Goal: Browse casually

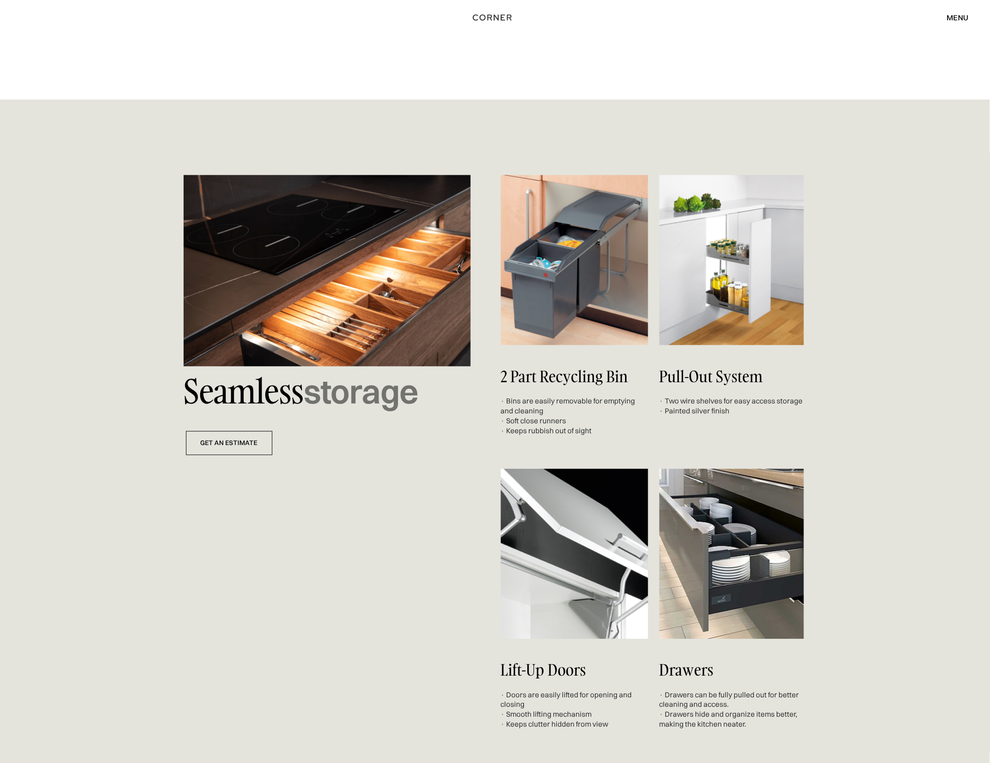
scroll to position [3132, 0]
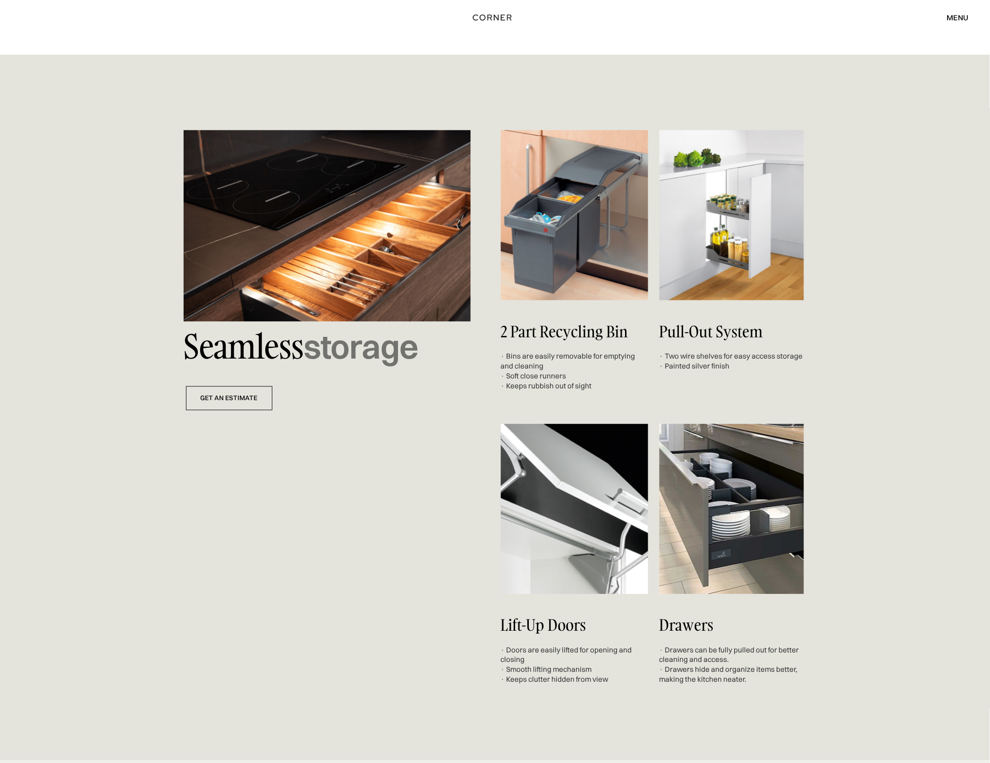
click at [335, 257] on img at bounding box center [327, 225] width 287 height 191
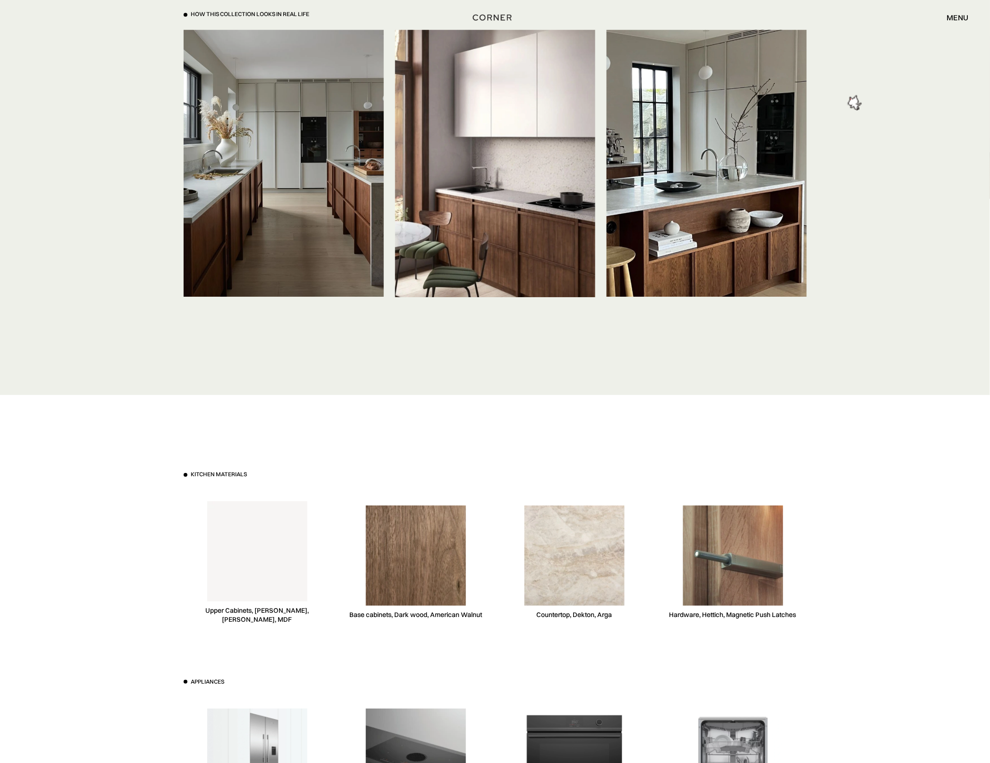
scroll to position [2253, 0]
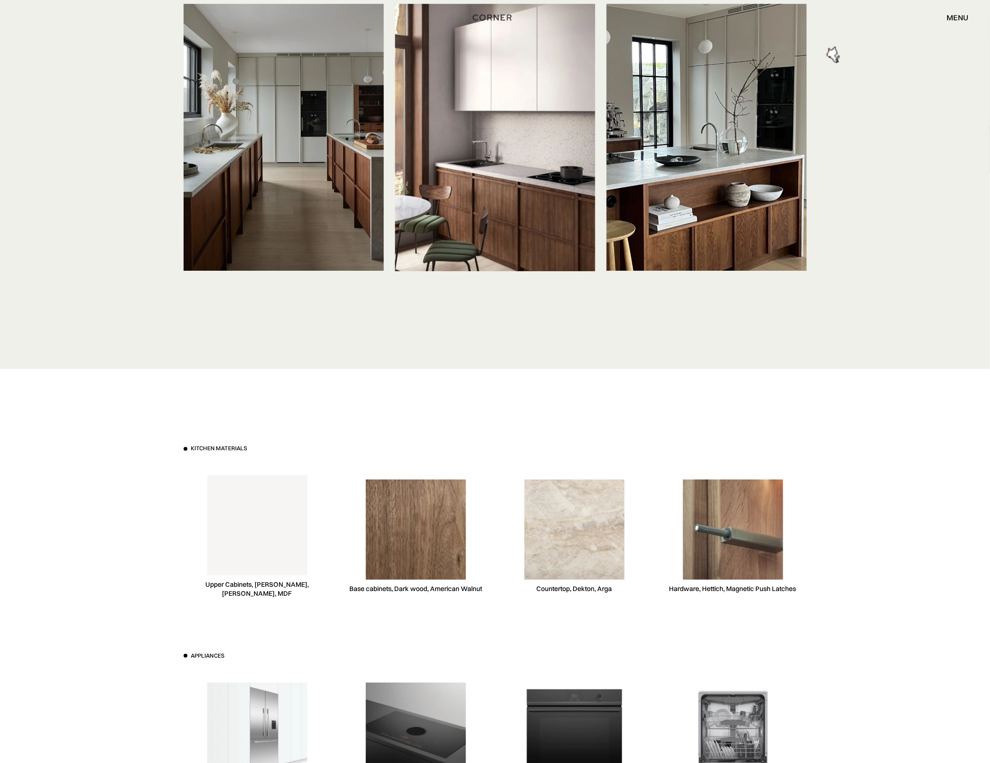
click at [706, 369] on div "Kitchen materials Upper Cabinets, Niemann, White, MDF Base cabinets, Dark wood,…" at bounding box center [496, 651] width 652 height 565
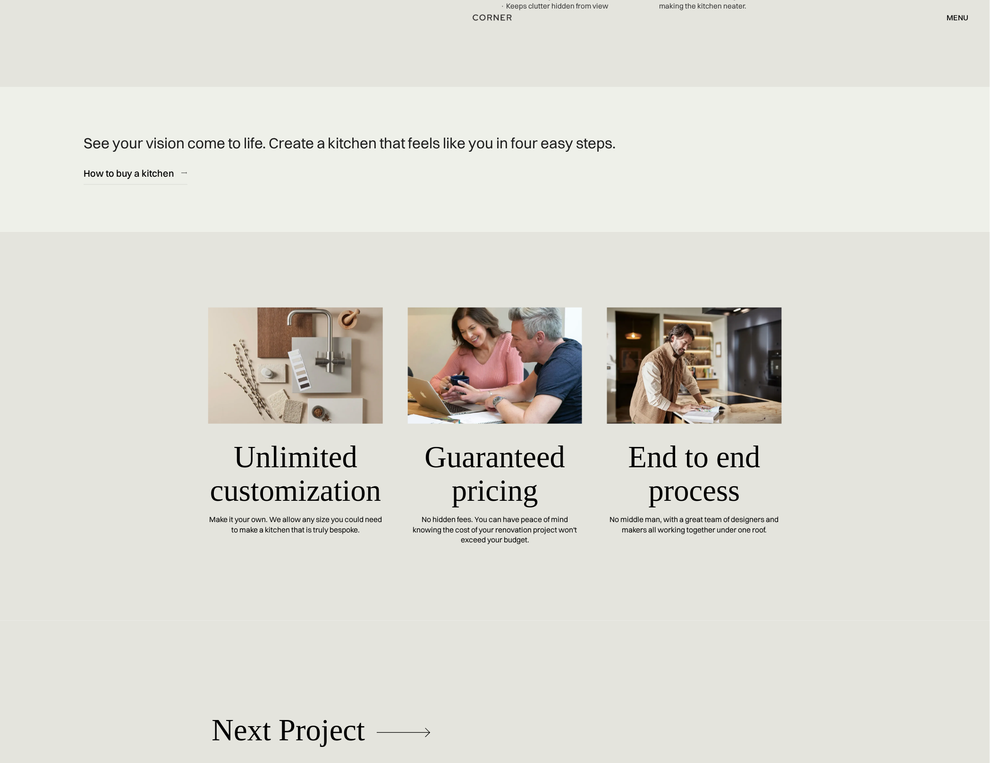
scroll to position [4208, 0]
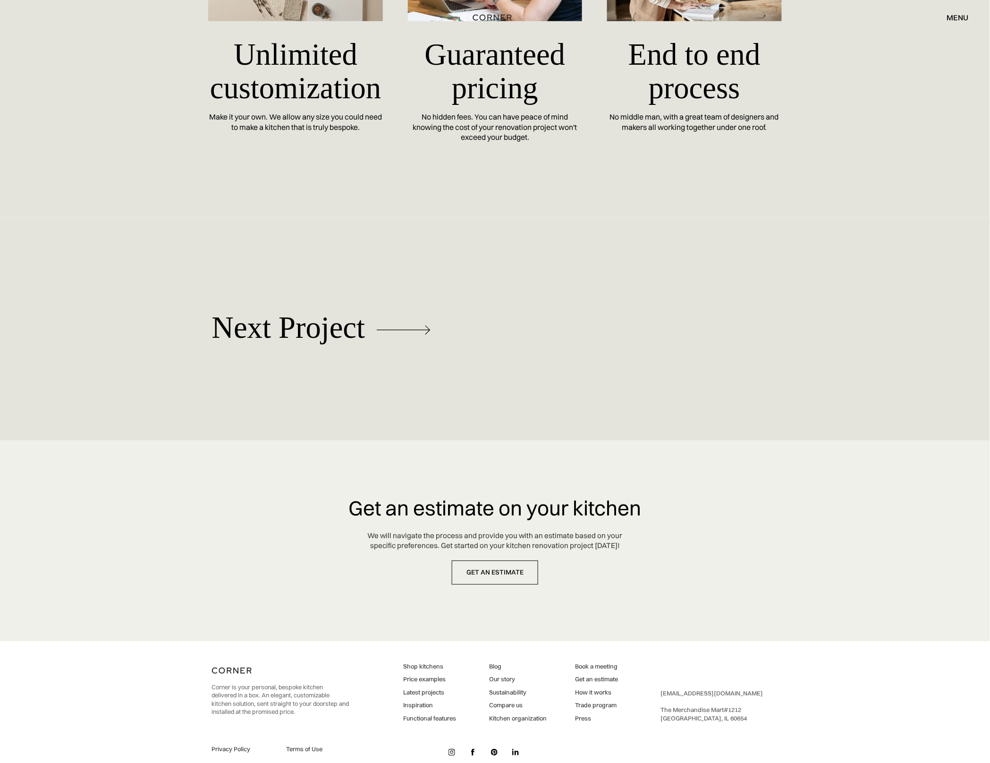
click at [451, 749] on img at bounding box center [452, 752] width 7 height 7
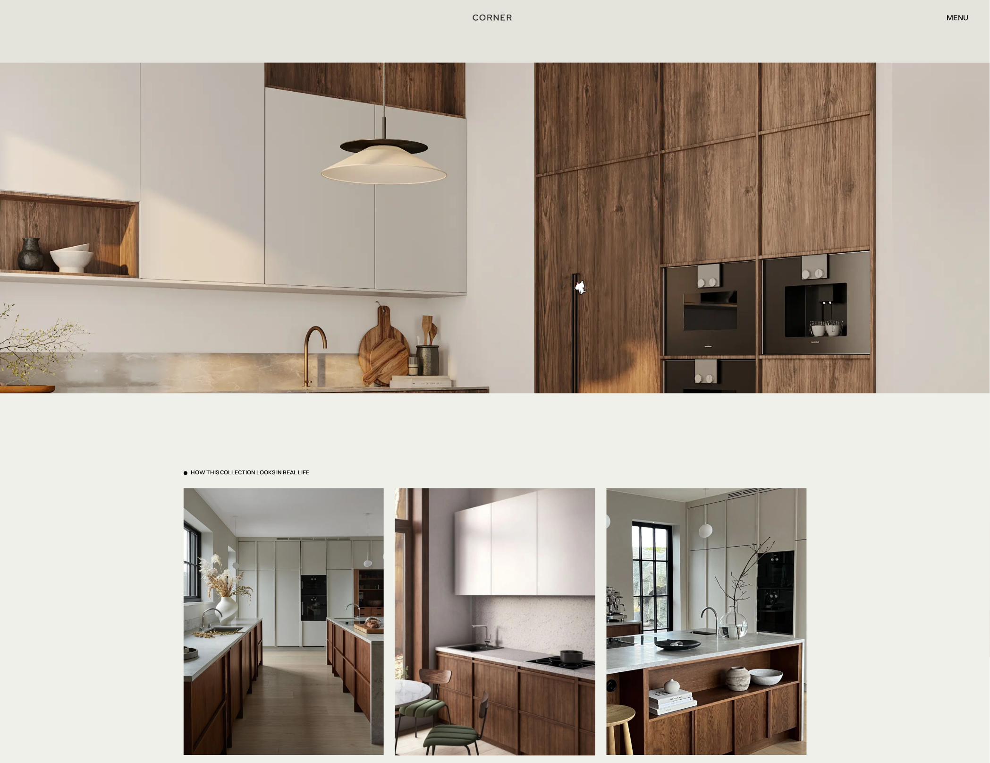
scroll to position [1679, 0]
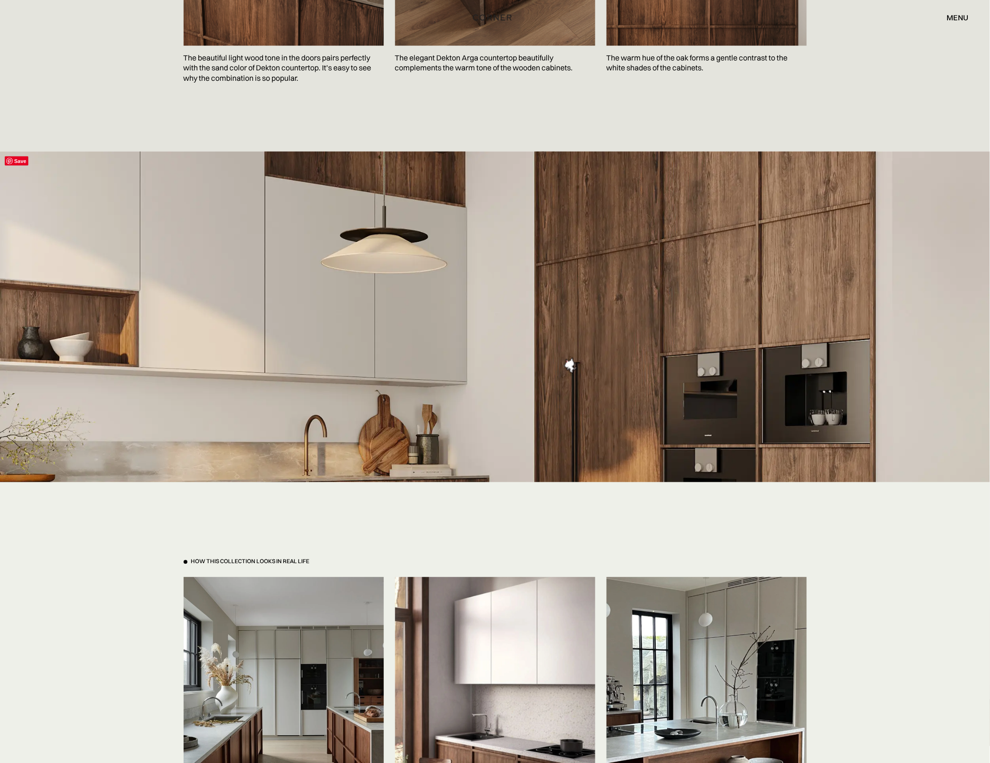
click at [571, 423] on img at bounding box center [495, 449] width 990 height 594
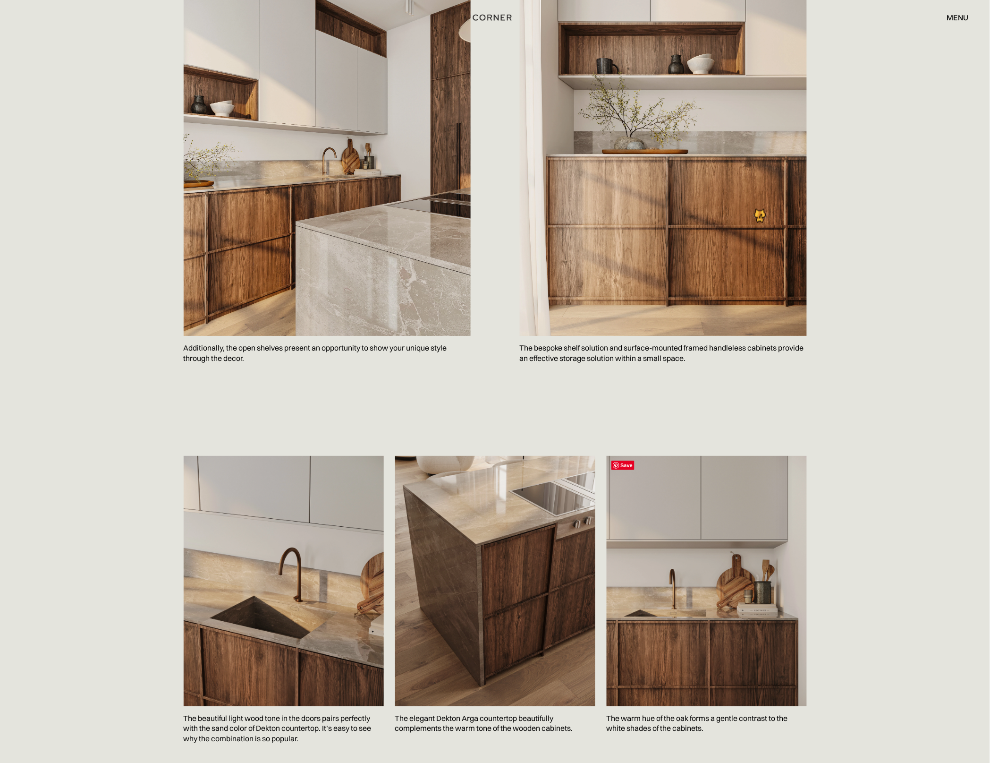
scroll to position [981, 0]
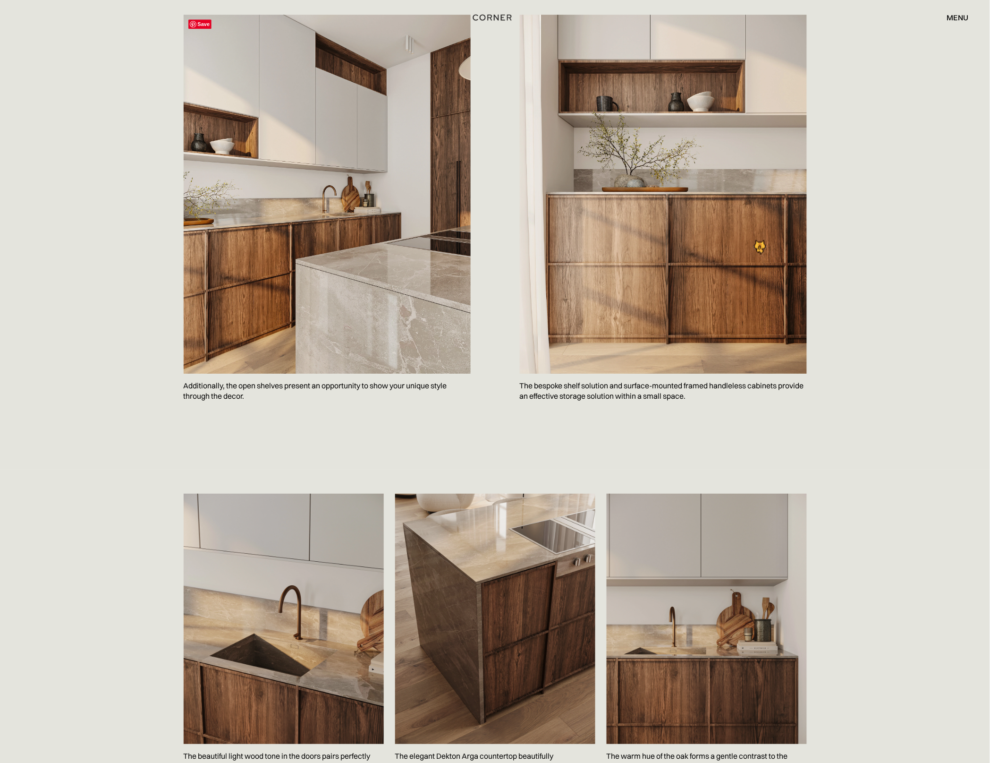
click at [435, 219] on img at bounding box center [327, 194] width 287 height 359
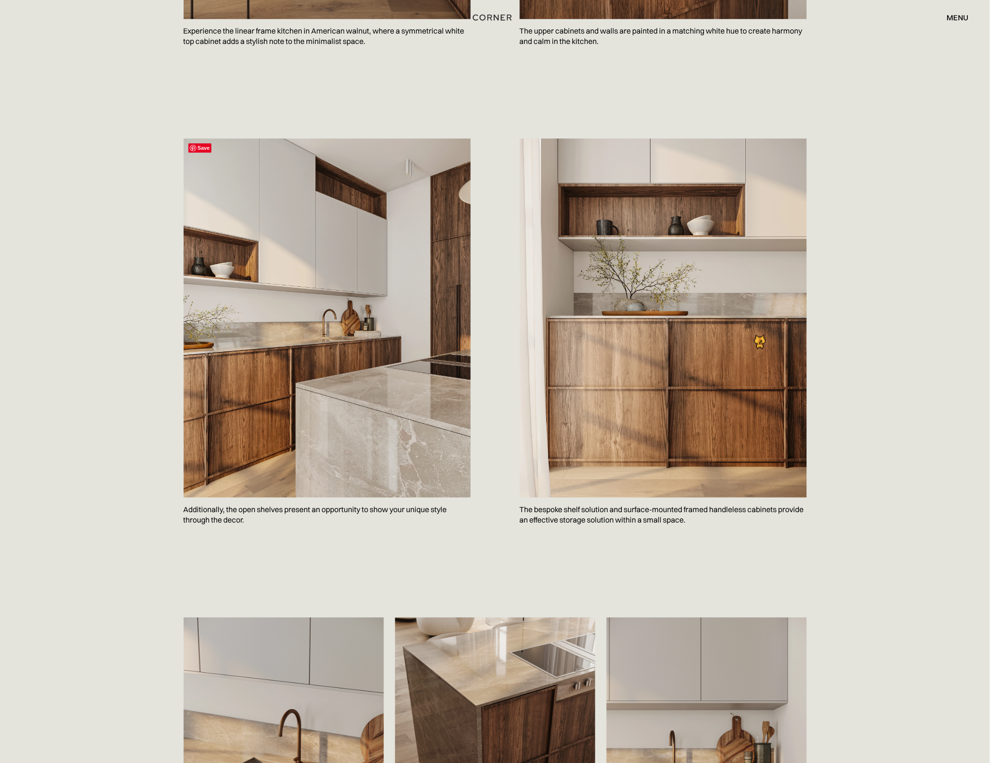
click at [435, 216] on img at bounding box center [327, 317] width 287 height 359
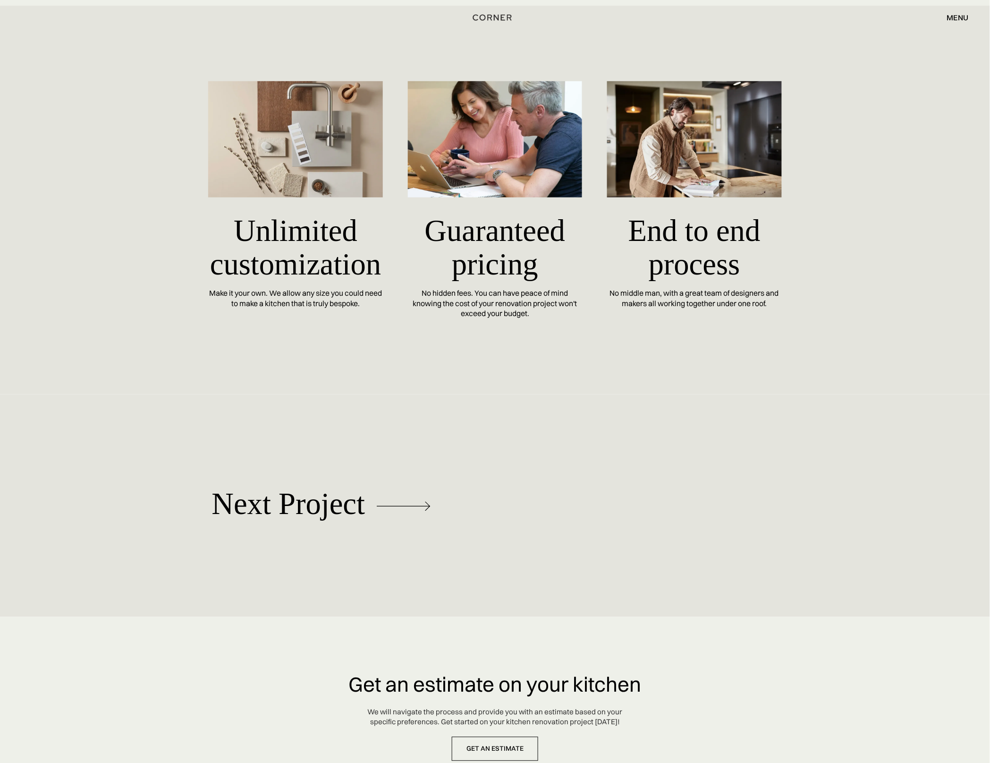
scroll to position [4208, 0]
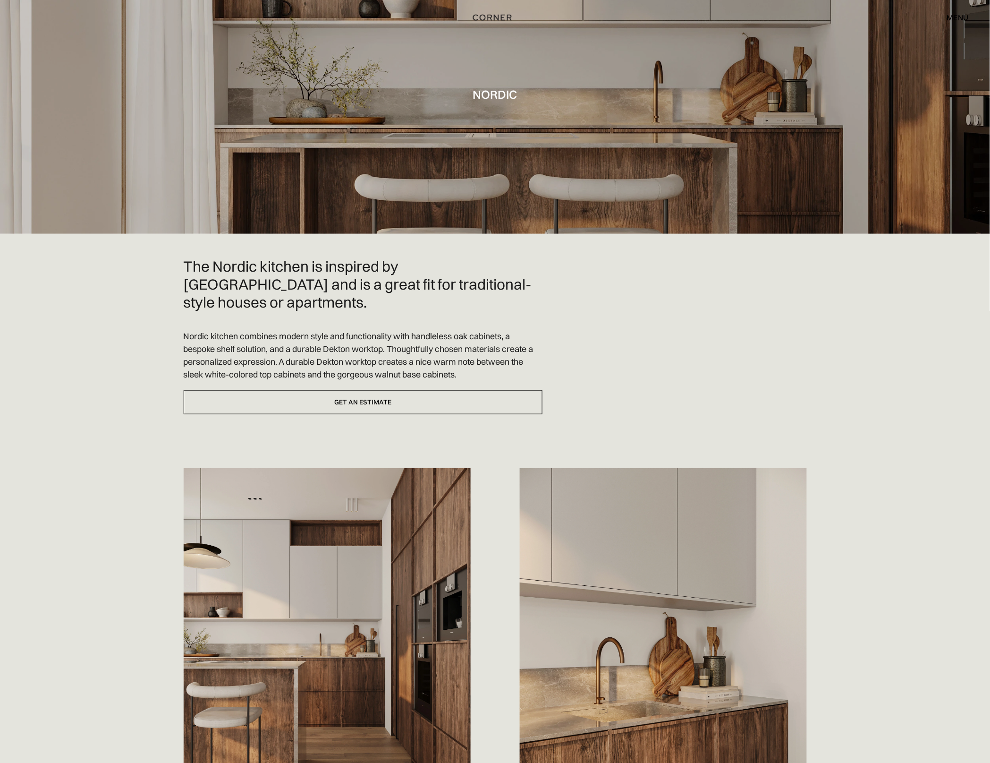
scroll to position [384, 0]
